Goal: Information Seeking & Learning: Learn about a topic

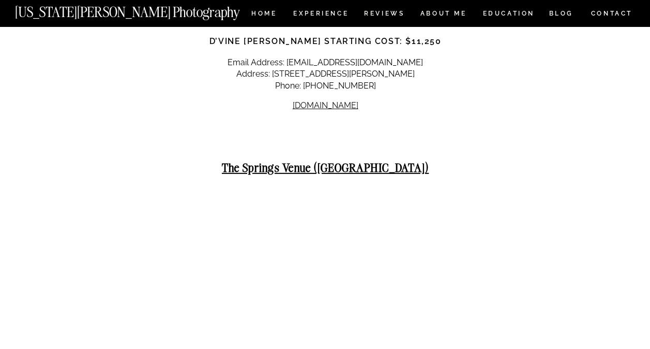
scroll to position [9314, 0]
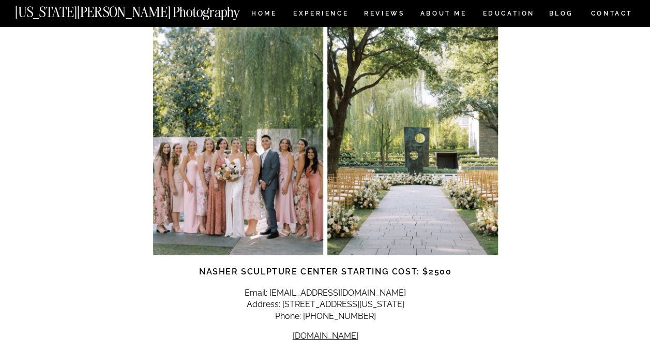
scroll to position [1294, 0]
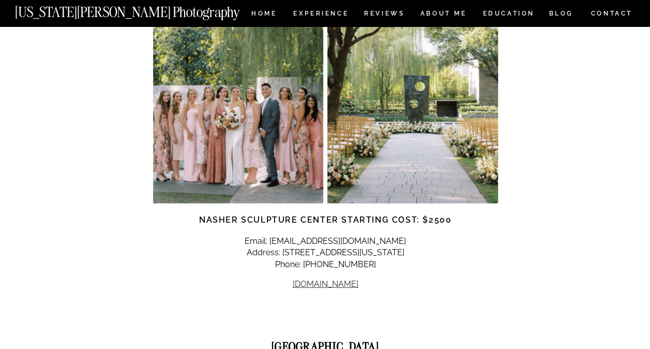
click at [337, 279] on link "[DOMAIN_NAME]" at bounding box center [326, 284] width 66 height 10
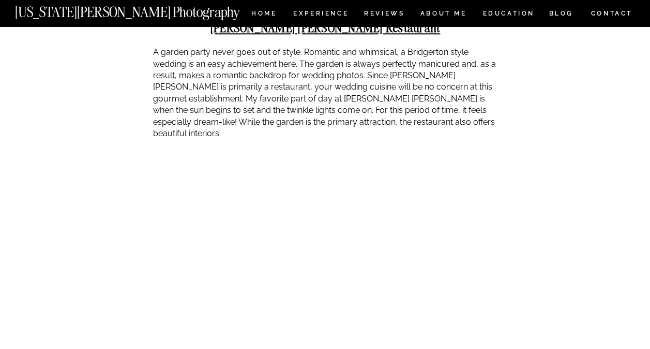
scroll to position [2691, 0]
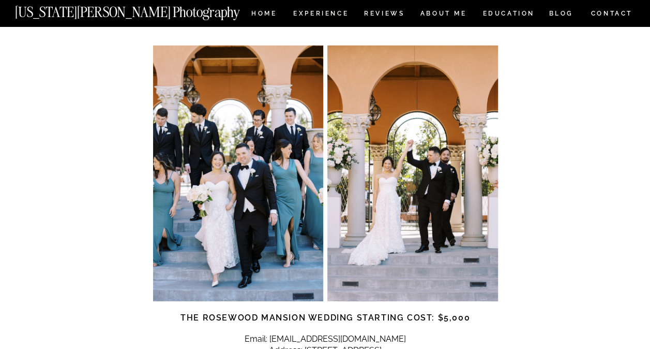
scroll to position [3415, 0]
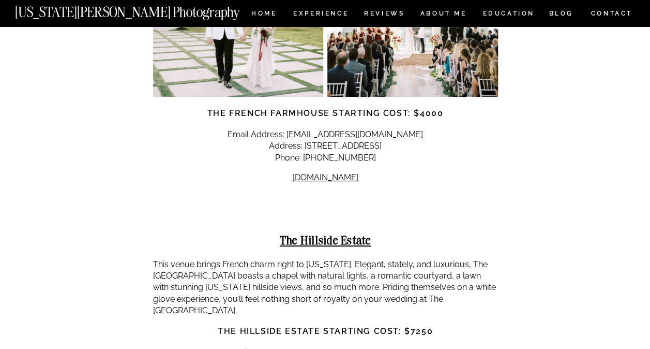
scroll to position [7968, 0]
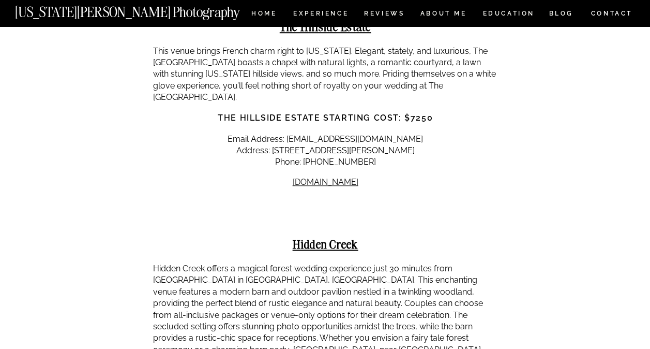
scroll to position [8227, 0]
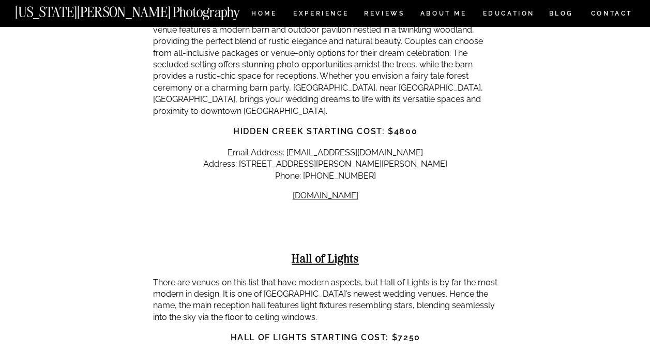
scroll to position [8486, 0]
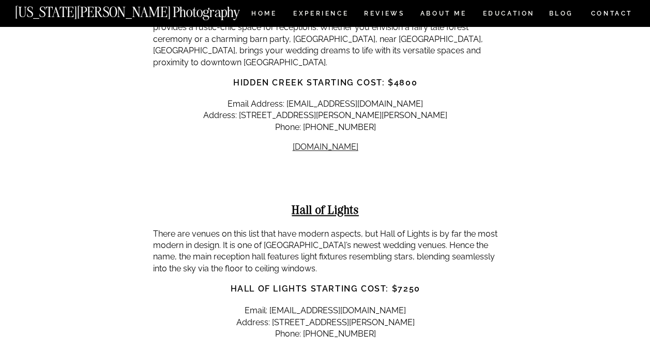
click at [344, 348] on link "[DOMAIN_NAME]" at bounding box center [326, 353] width 66 height 10
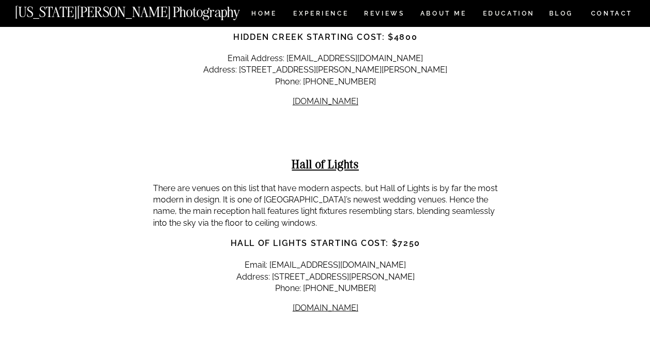
scroll to position [8641, 0]
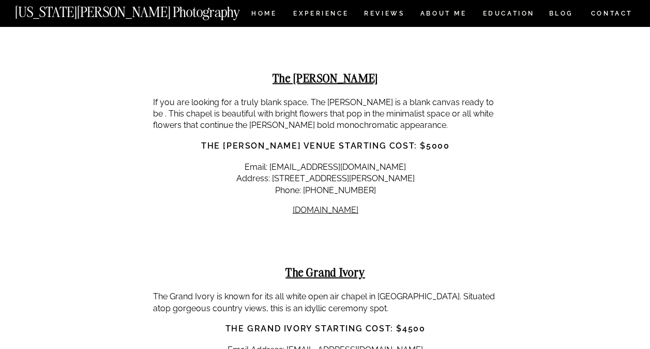
scroll to position [8848, 0]
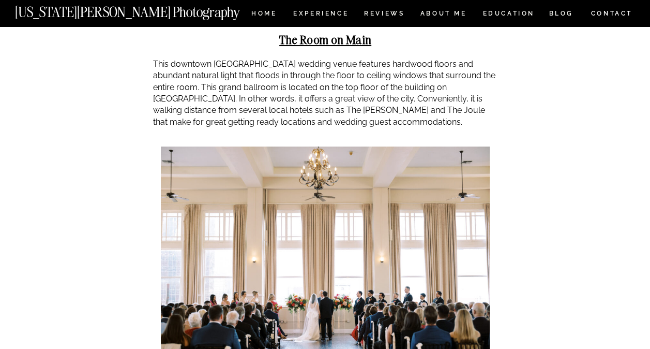
scroll to position [9831, 0]
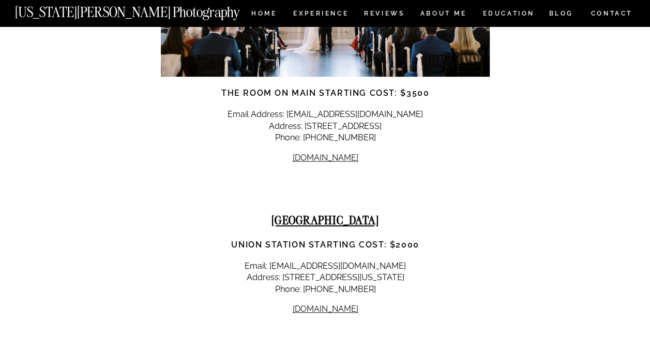
scroll to position [10090, 0]
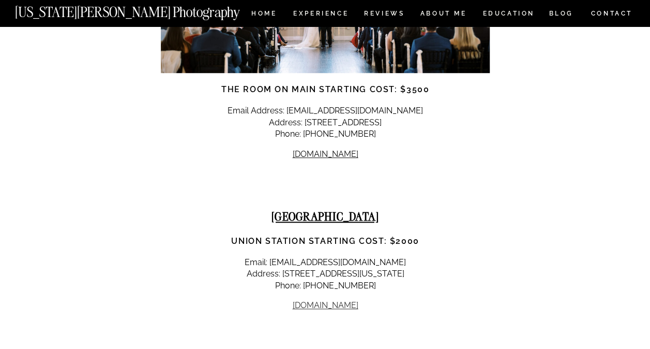
click at [339, 300] on link "[DOMAIN_NAME]" at bounding box center [326, 305] width 66 height 10
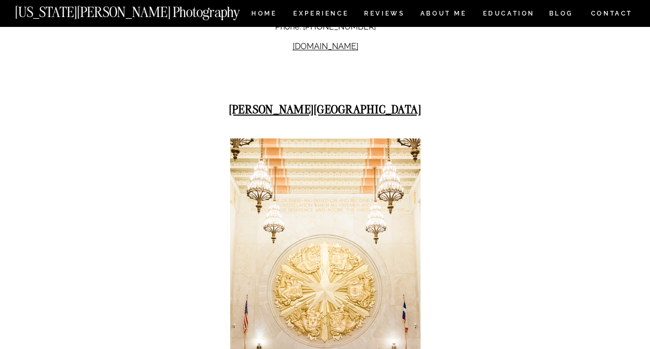
scroll to position [10452, 0]
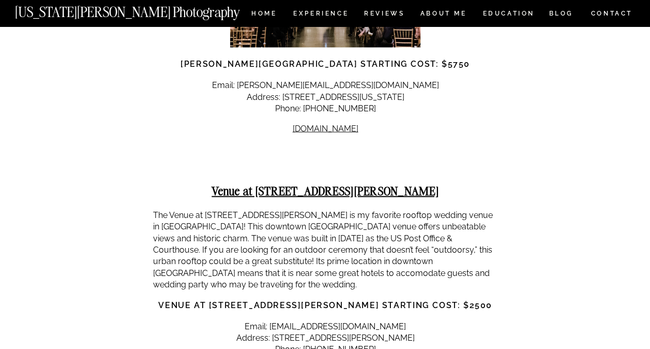
scroll to position [10711, 0]
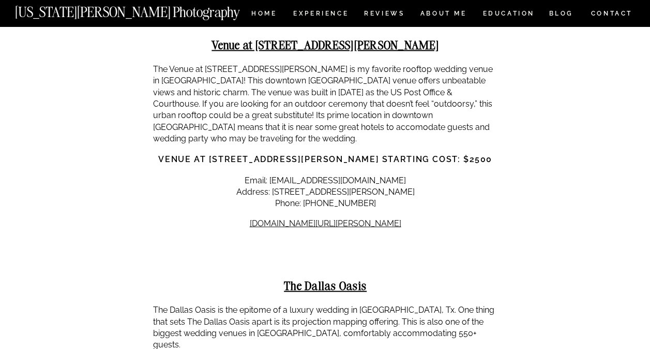
scroll to position [10918, 0]
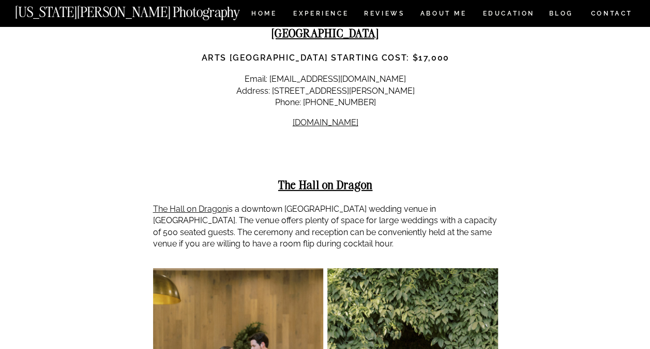
scroll to position [11383, 0]
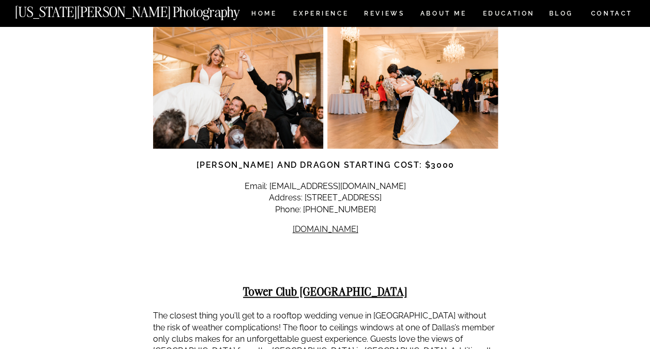
scroll to position [12108, 0]
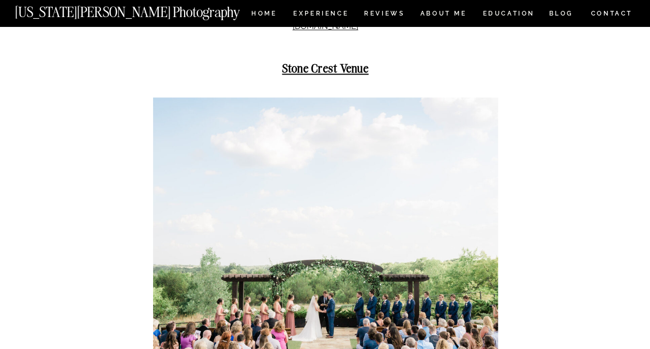
scroll to position [12470, 0]
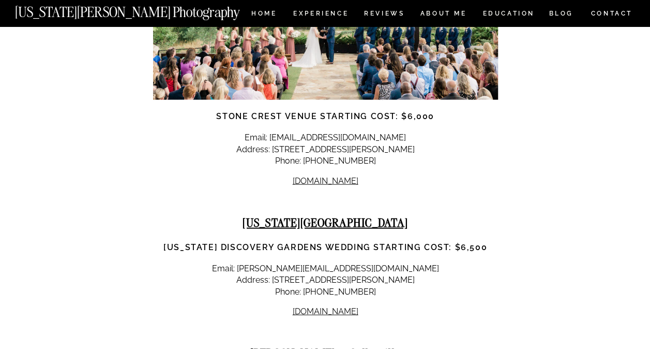
scroll to position [12780, 0]
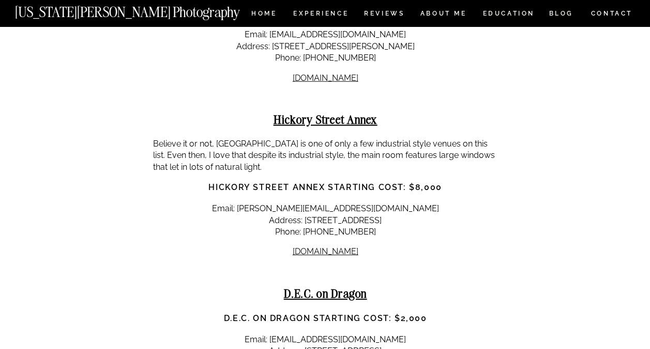
scroll to position [13194, 0]
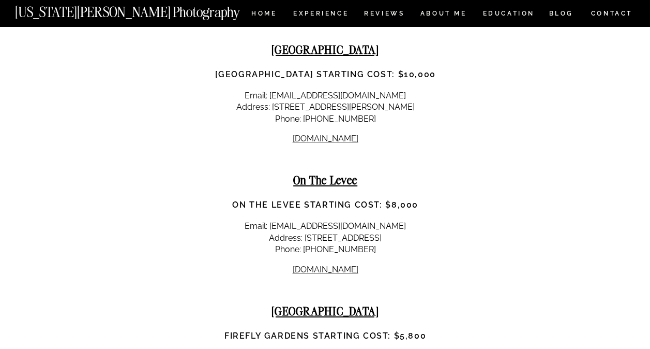
scroll to position [13608, 0]
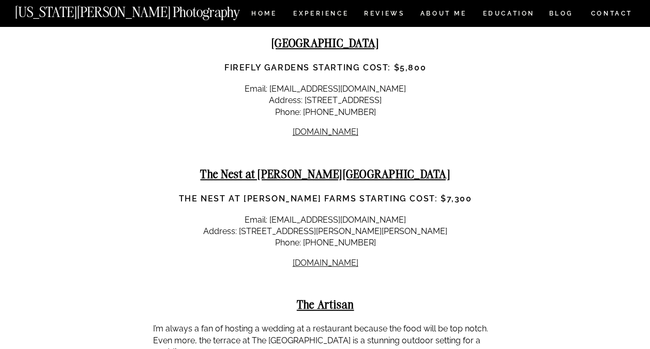
scroll to position [13867, 0]
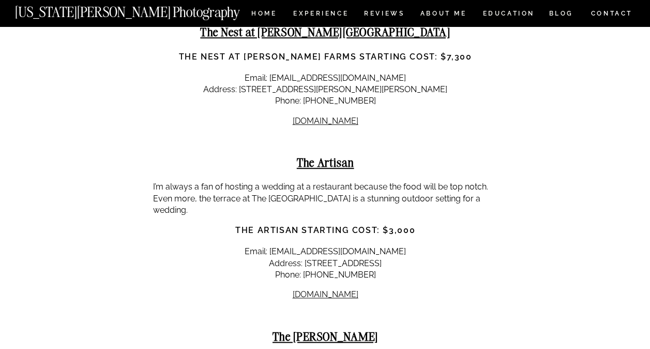
scroll to position [14022, 0]
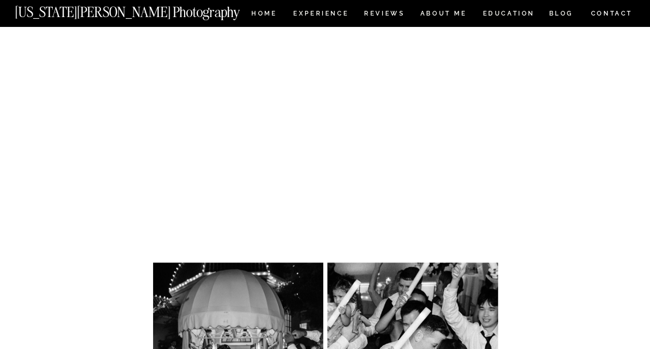
scroll to position [15885, 0]
